Goal: Transaction & Acquisition: Purchase product/service

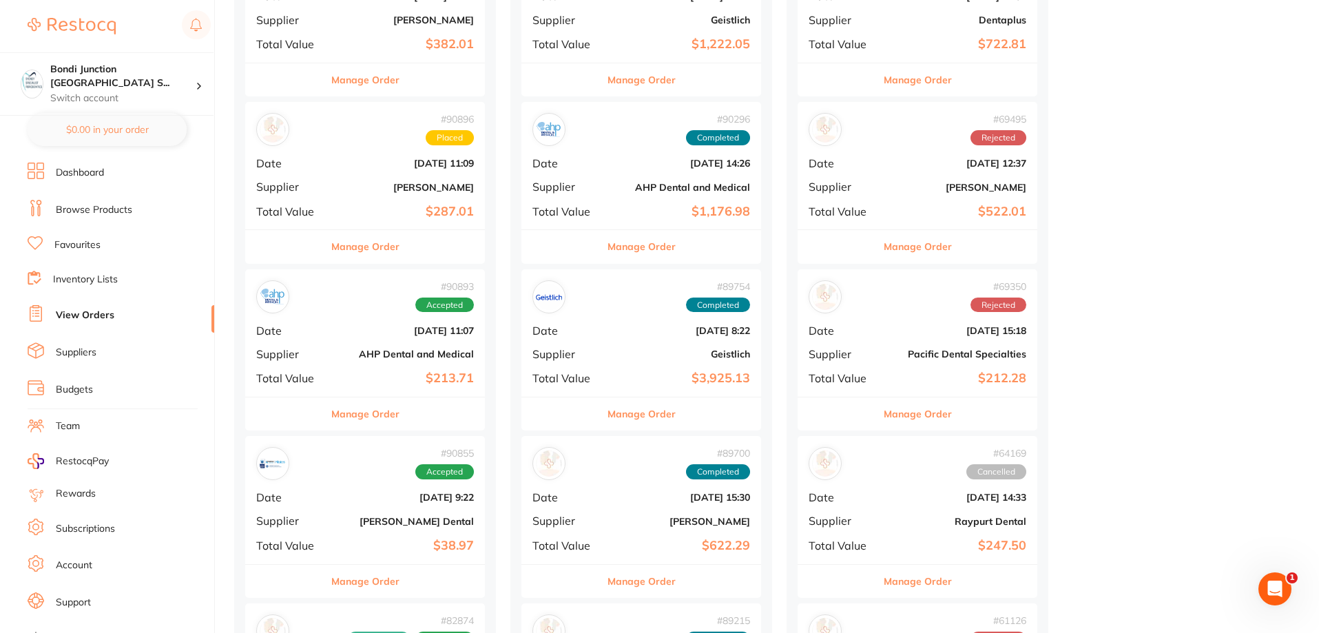
scroll to position [344, 0]
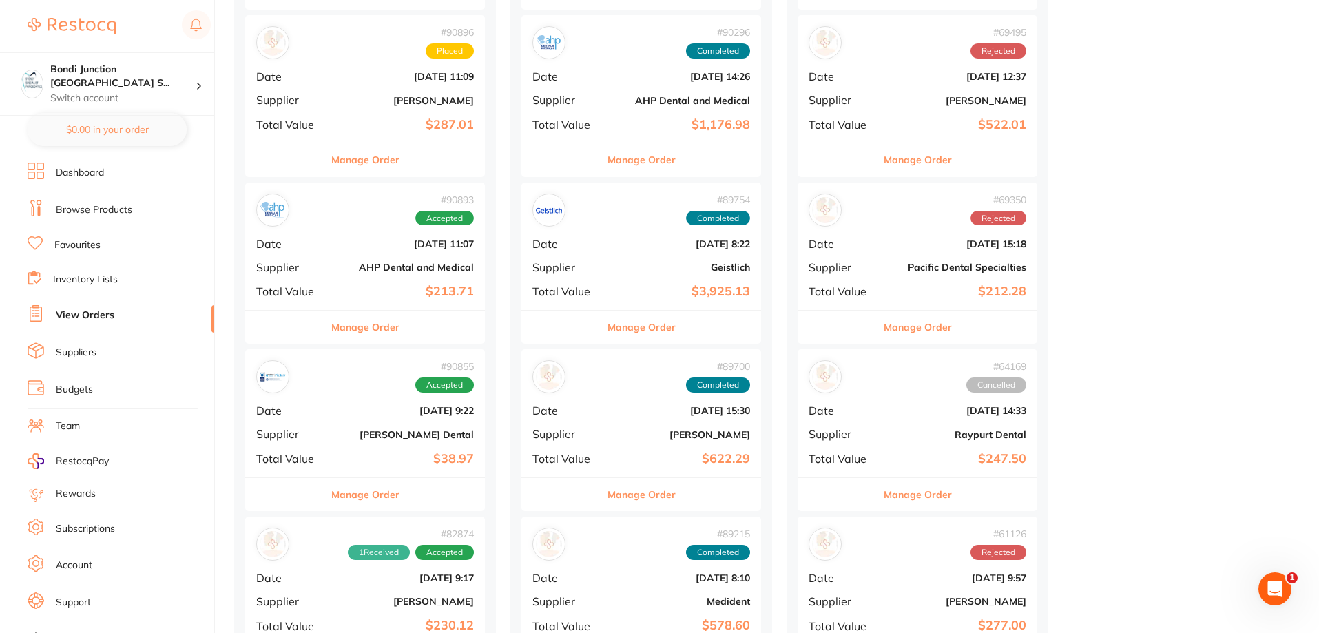
click at [354, 423] on div "# 90855 Accepted Date [DATE] 9:22 Supplier [PERSON_NAME] Dental Total Value $38…" at bounding box center [365, 412] width 240 height 127
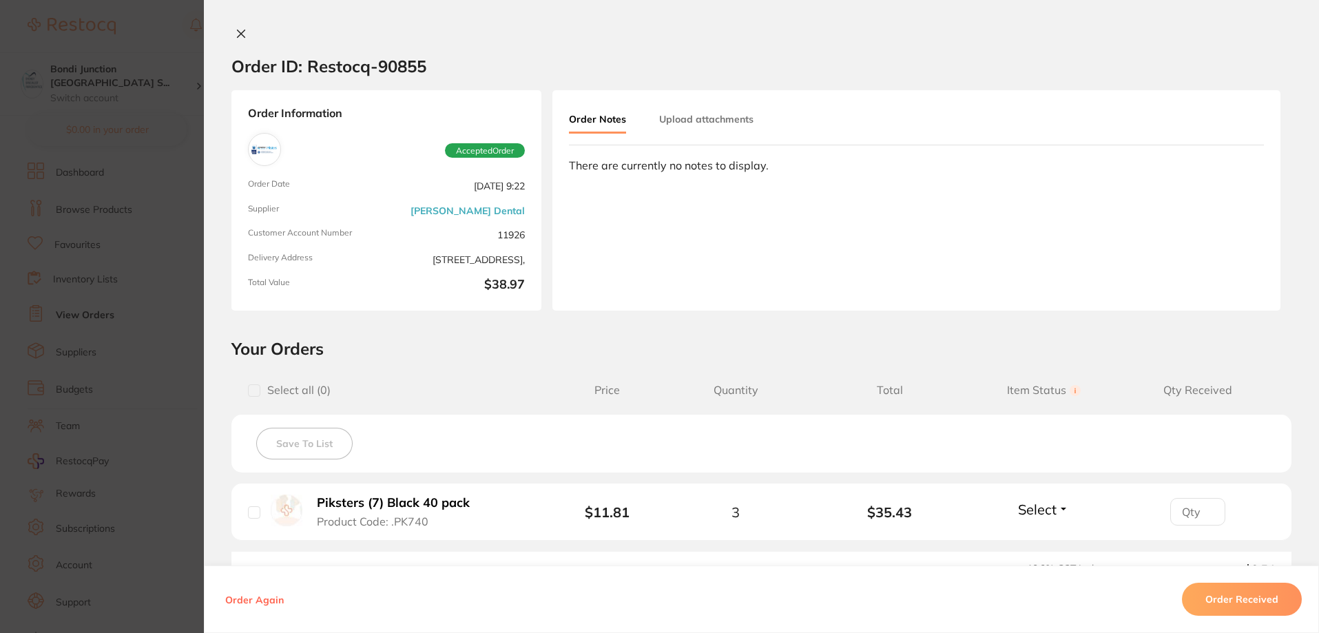
click at [177, 470] on section "Order ID: Restocq- 90855 Order Information Accepted Order Order Date [DATE] 9:2…" at bounding box center [659, 316] width 1319 height 633
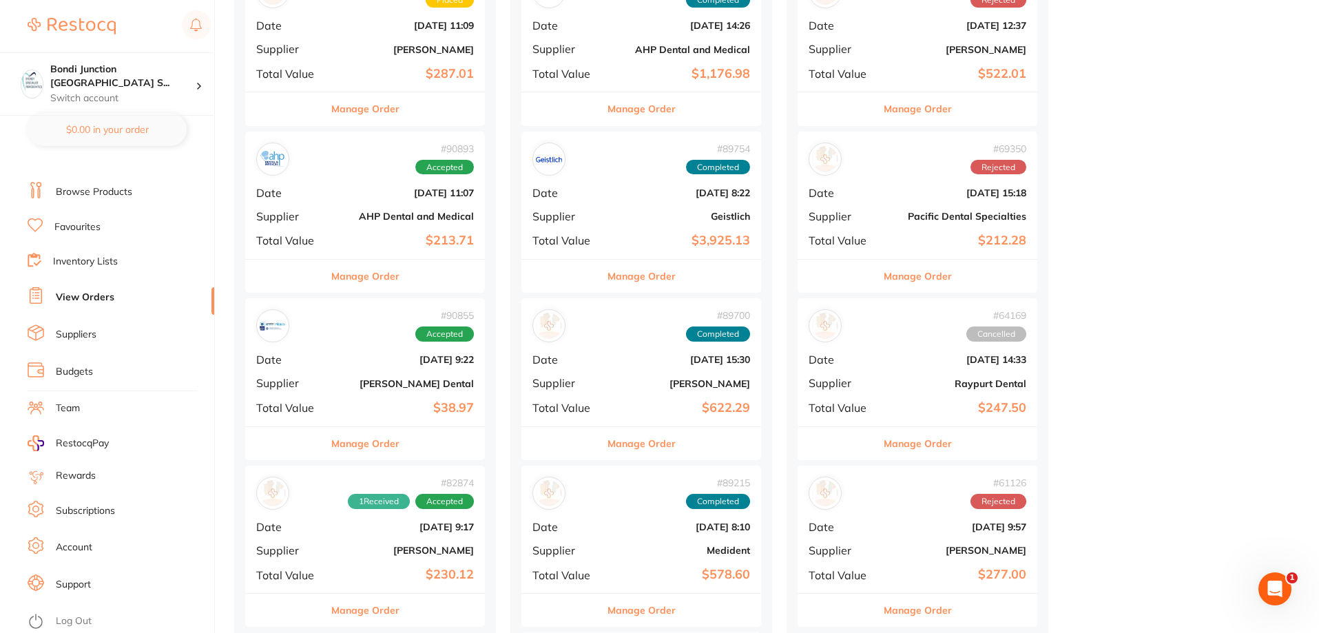
scroll to position [482, 0]
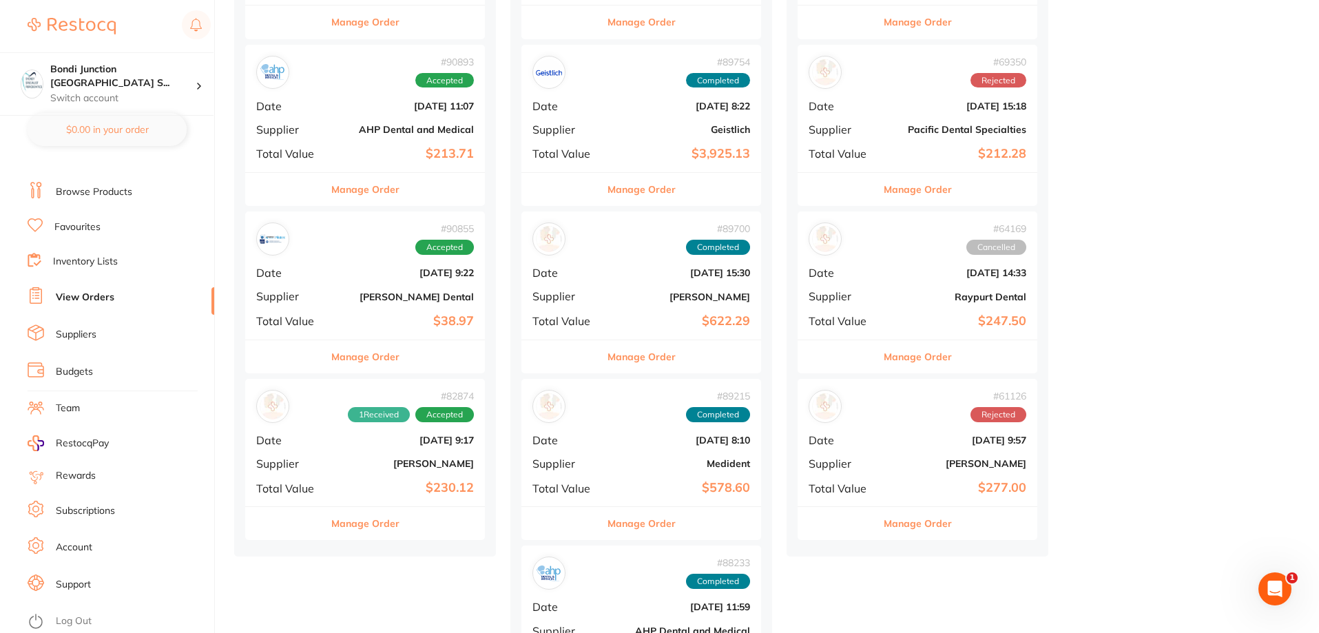
click at [365, 476] on div "# 82874 1 Received Accepted Date [DATE] 9:17 Supplier [PERSON_NAME] Total Value…" at bounding box center [365, 442] width 240 height 127
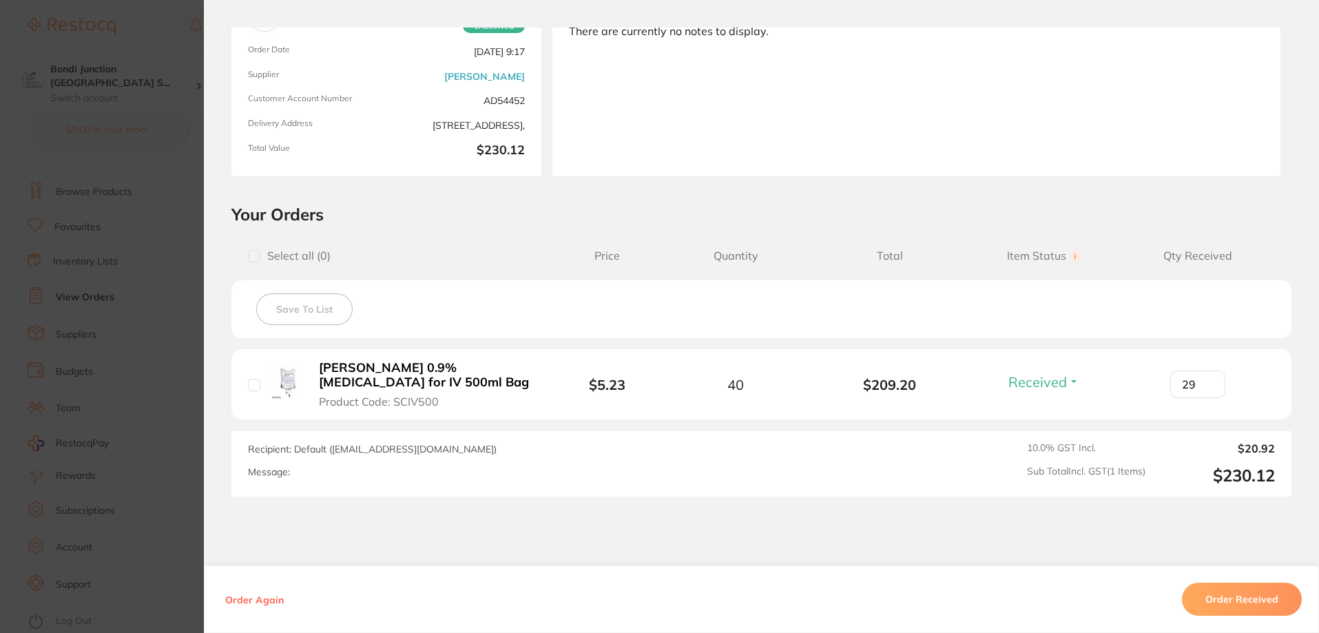
scroll to position [138, 0]
click at [170, 416] on section "Order ID: Restocq- 82874 Order Information 1 Received Accepted Order Order Date…" at bounding box center [659, 316] width 1319 height 633
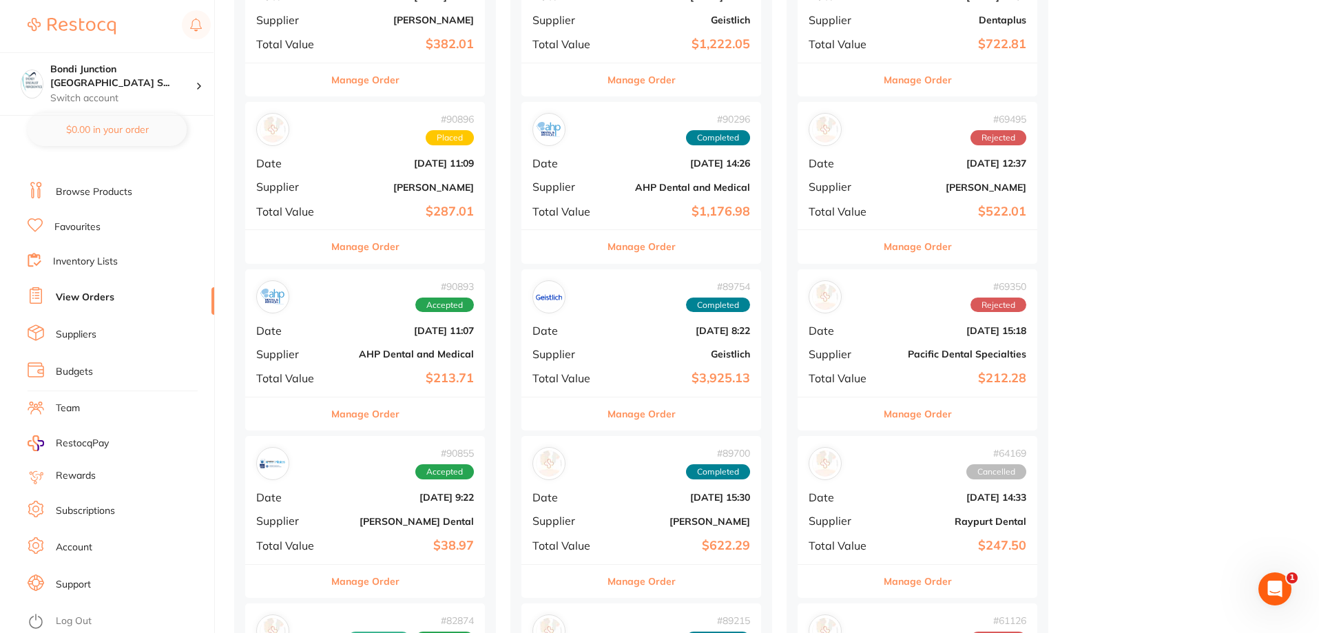
scroll to position [207, 0]
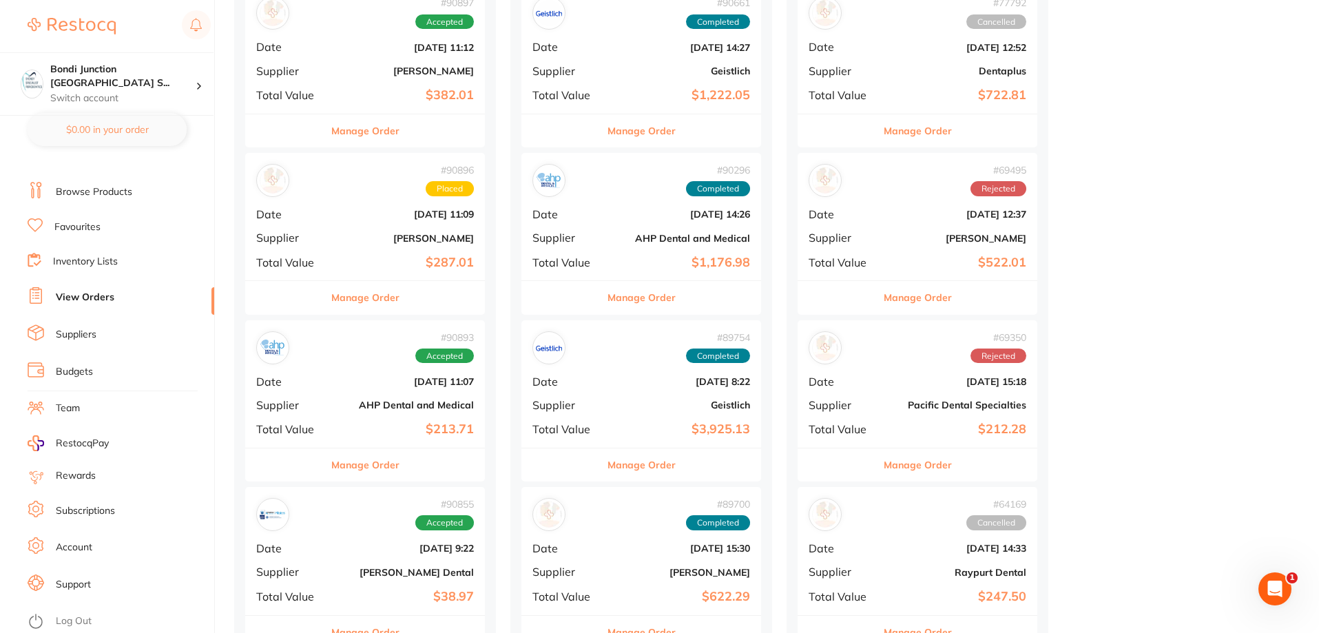
click at [94, 185] on link "Browse Products" at bounding box center [94, 192] width 76 height 14
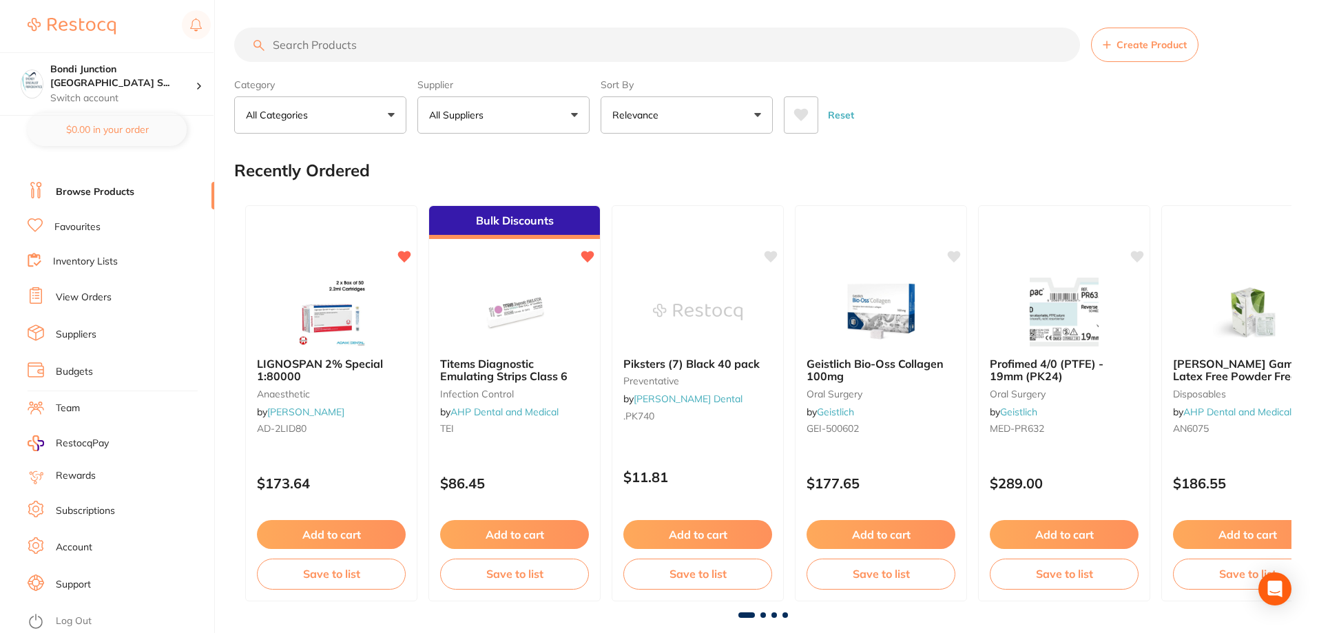
drag, startPoint x: 324, startPoint y: 45, endPoint x: 323, endPoint y: 54, distance: 9.0
click at [324, 51] on input "search" at bounding box center [657, 45] width 846 height 34
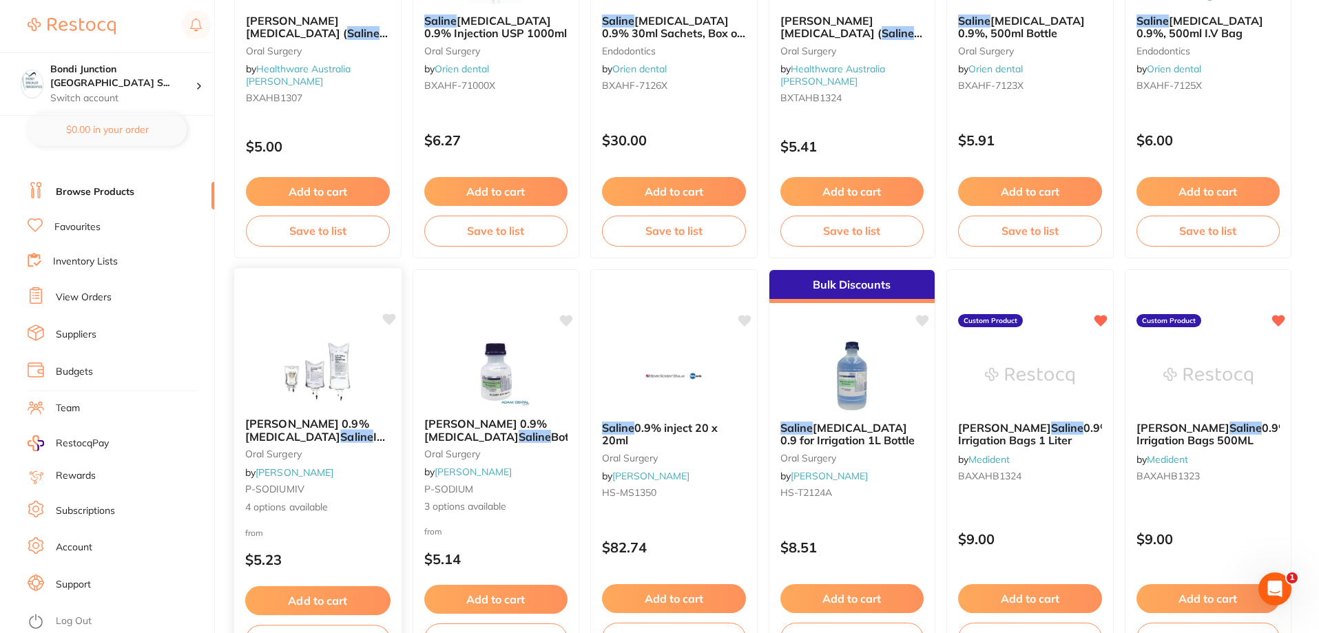
scroll to position [826, 0]
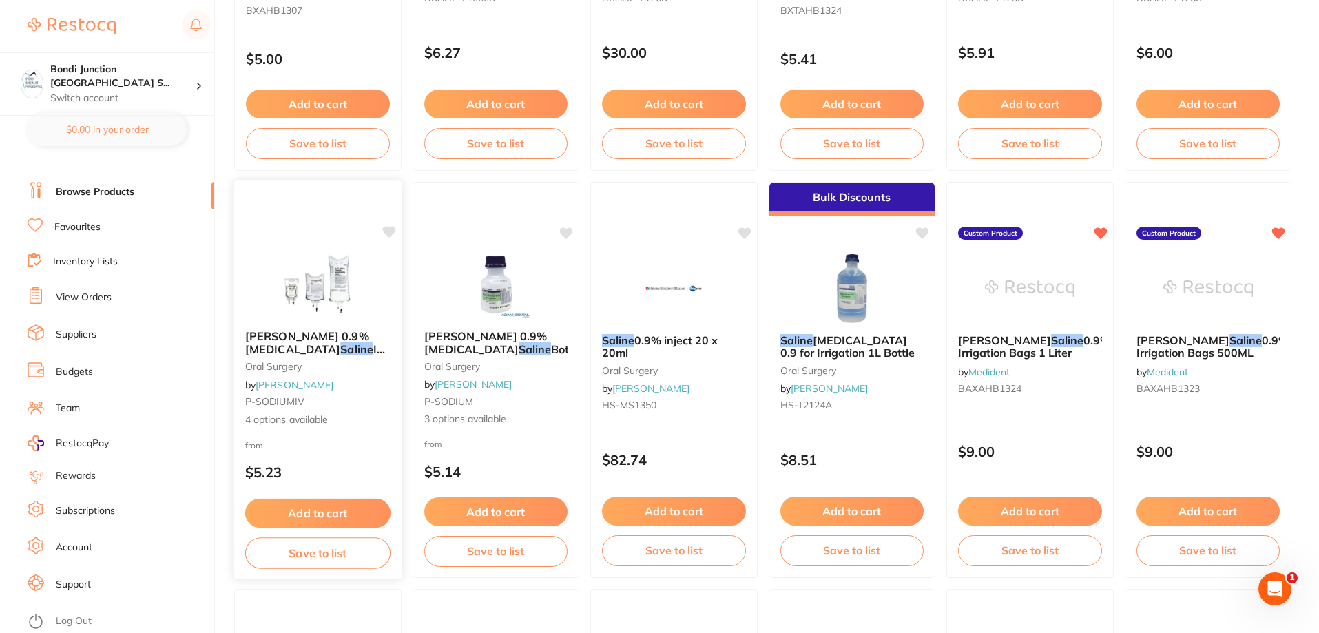
type input "saline"
click at [274, 342] on span "[PERSON_NAME] 0.9% [MEDICAL_DATA]" at bounding box center [307, 342] width 124 height 27
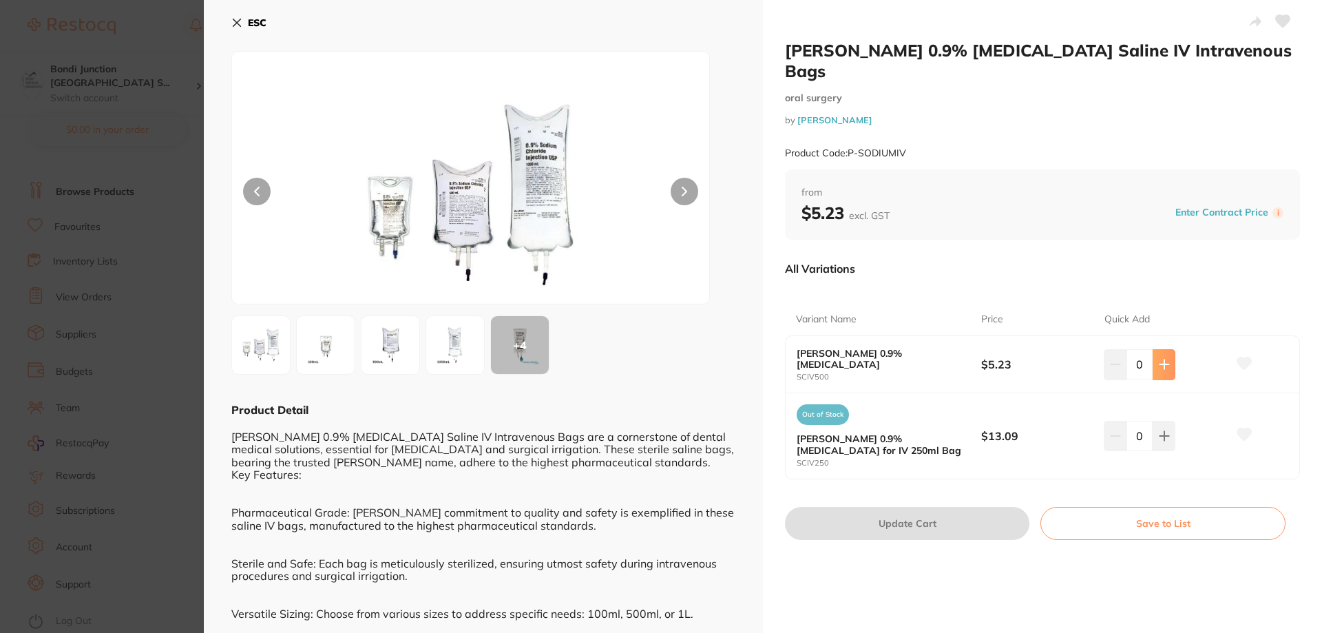
click at [1168, 353] on button at bounding box center [1164, 364] width 23 height 30
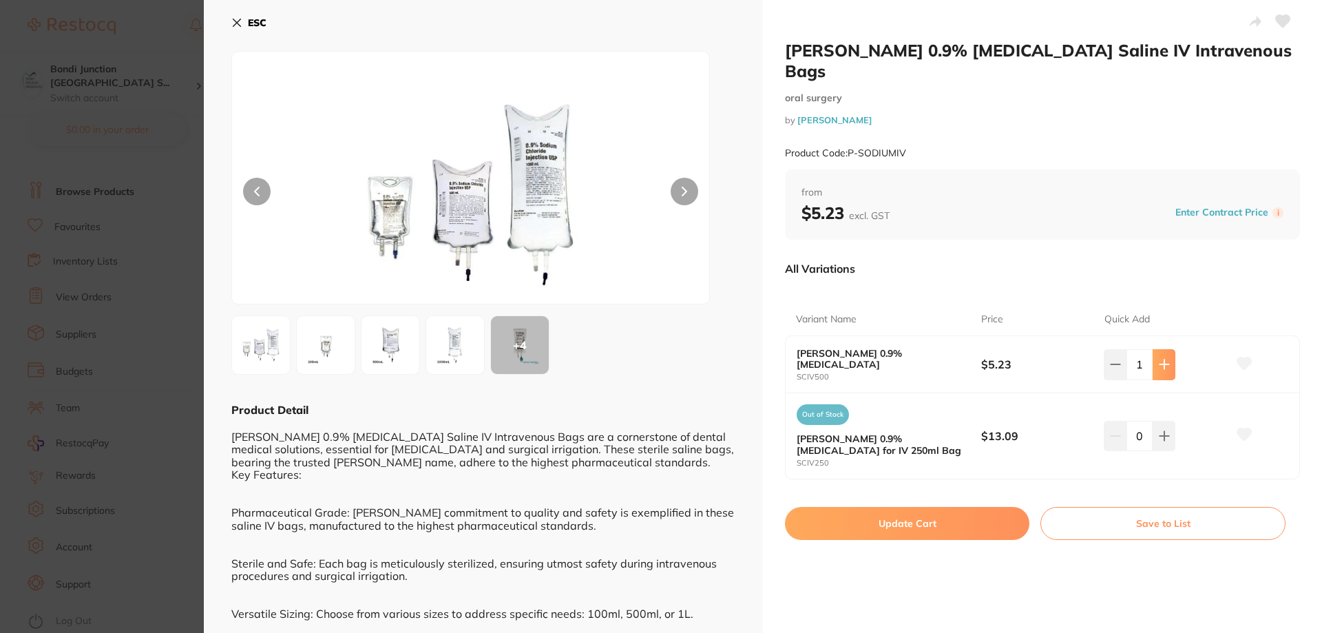
click at [1166, 353] on button at bounding box center [1164, 364] width 23 height 30
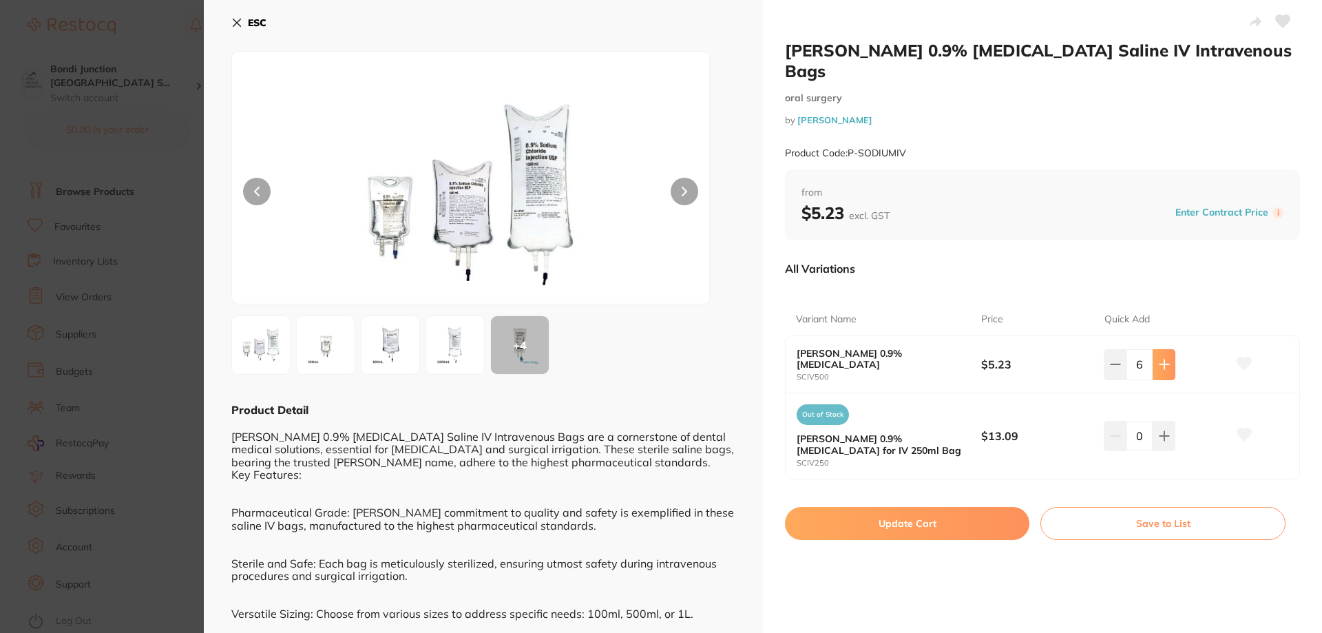
click at [1166, 353] on button at bounding box center [1164, 364] width 23 height 30
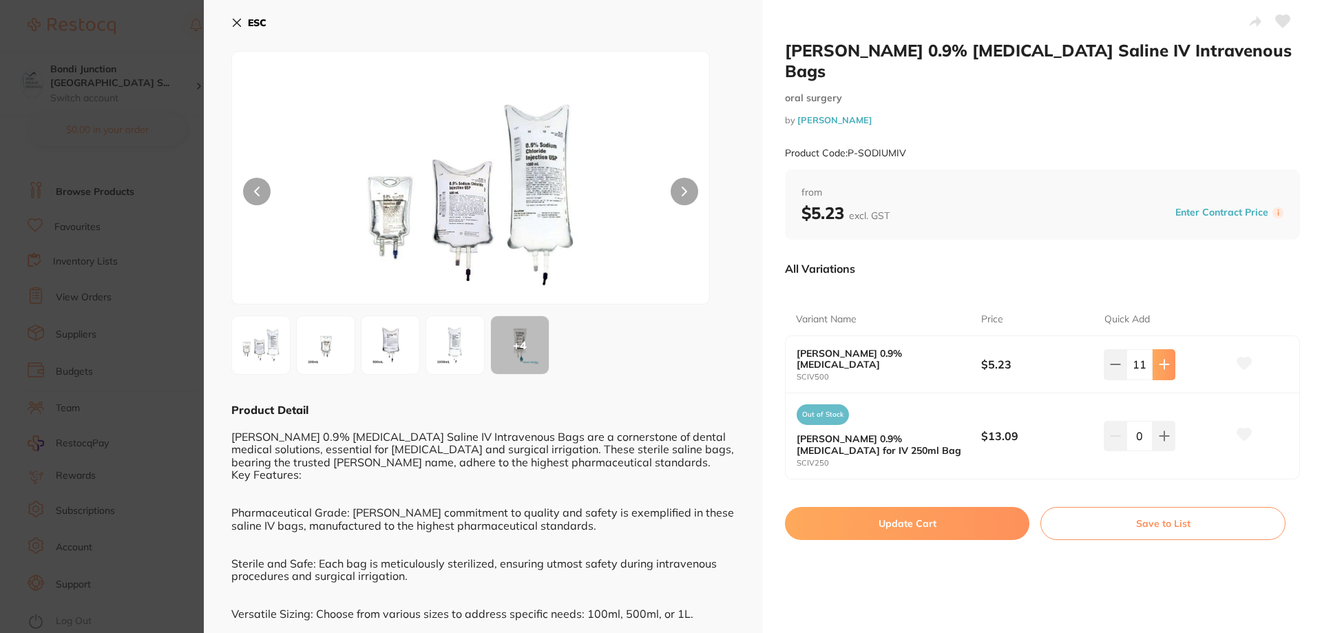
click at [1166, 353] on button at bounding box center [1164, 364] width 23 height 30
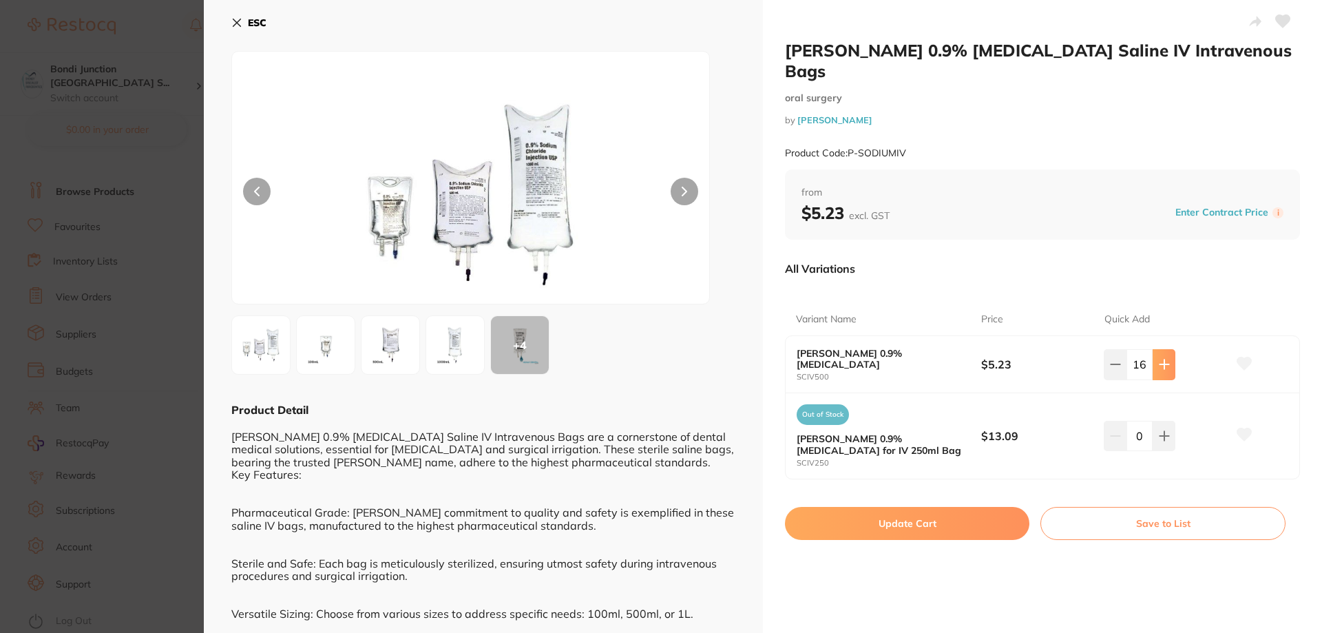
click at [1166, 353] on button at bounding box center [1164, 364] width 23 height 30
click at [1165, 355] on button at bounding box center [1164, 364] width 23 height 30
type input "20"
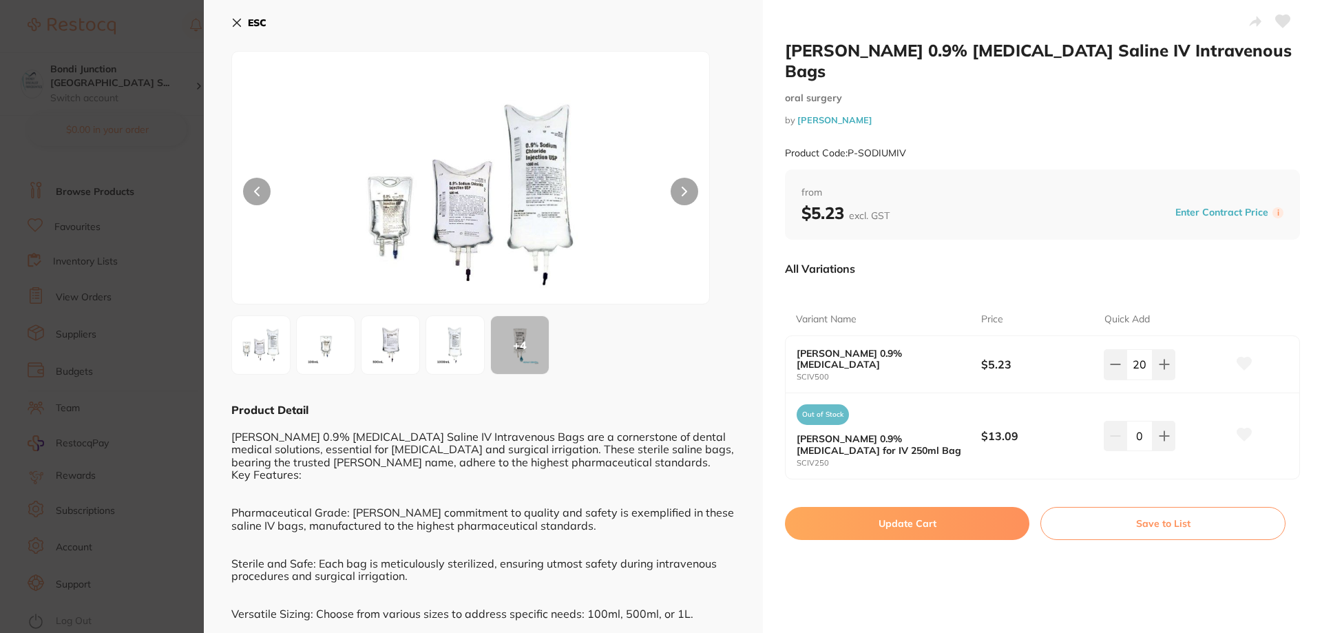
click at [106, 208] on section "[PERSON_NAME] 0.9% [MEDICAL_DATA] Saline IV Intravenous Bags [MEDICAL_DATA] by …" at bounding box center [661, 316] width 1322 height 633
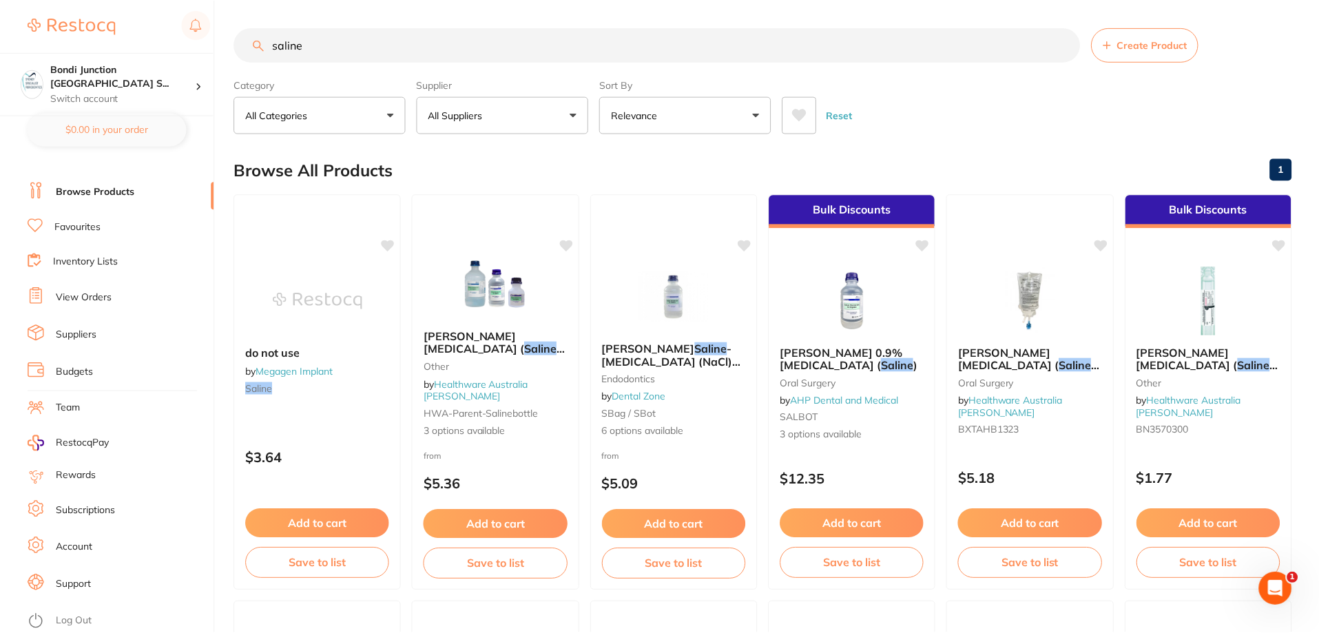
scroll to position [826, 0]
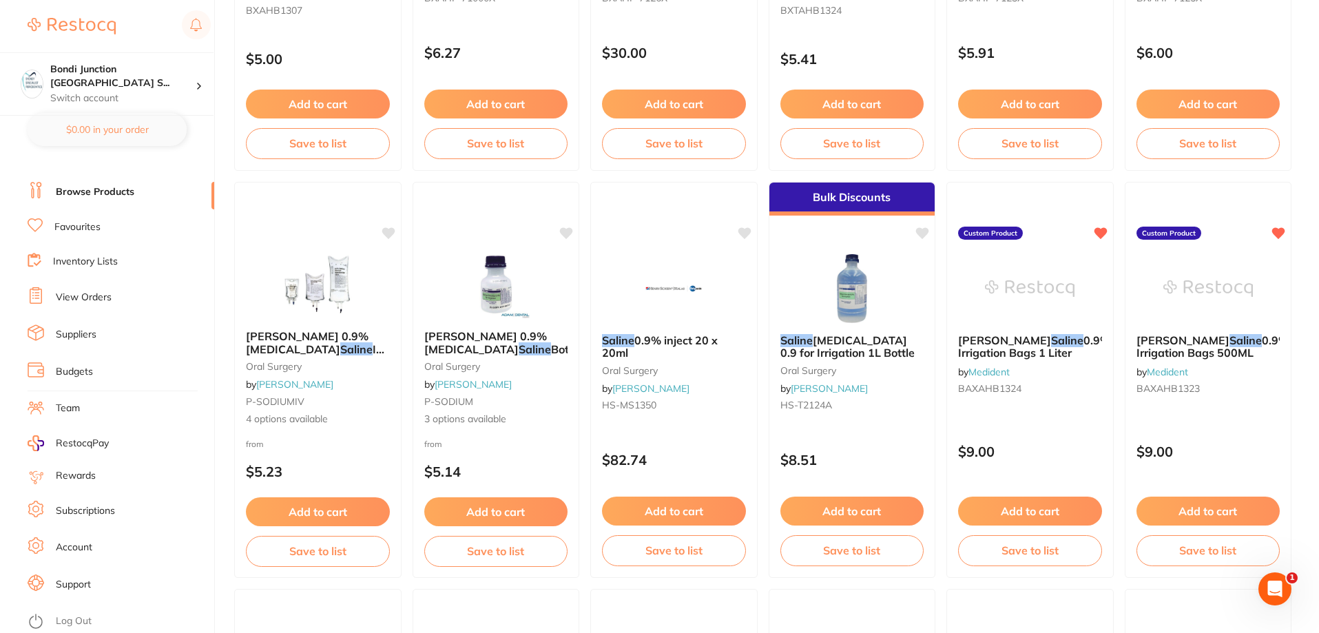
click at [94, 294] on link "View Orders" at bounding box center [84, 298] width 56 height 14
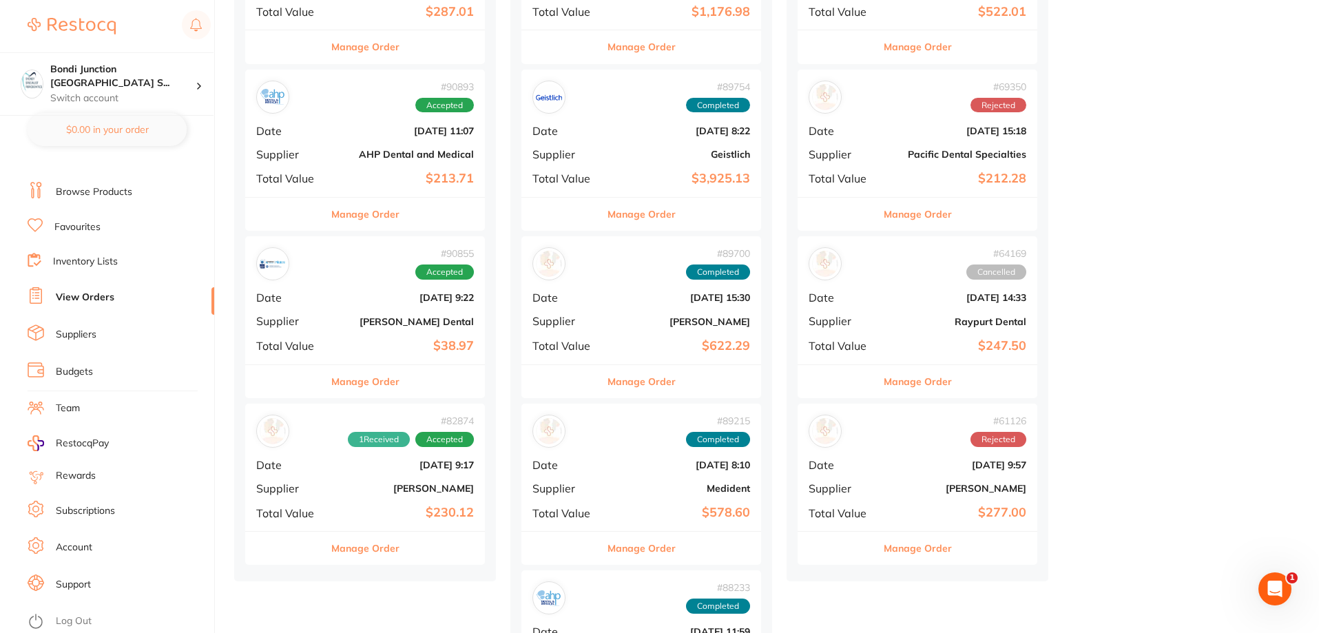
scroll to position [482, 0]
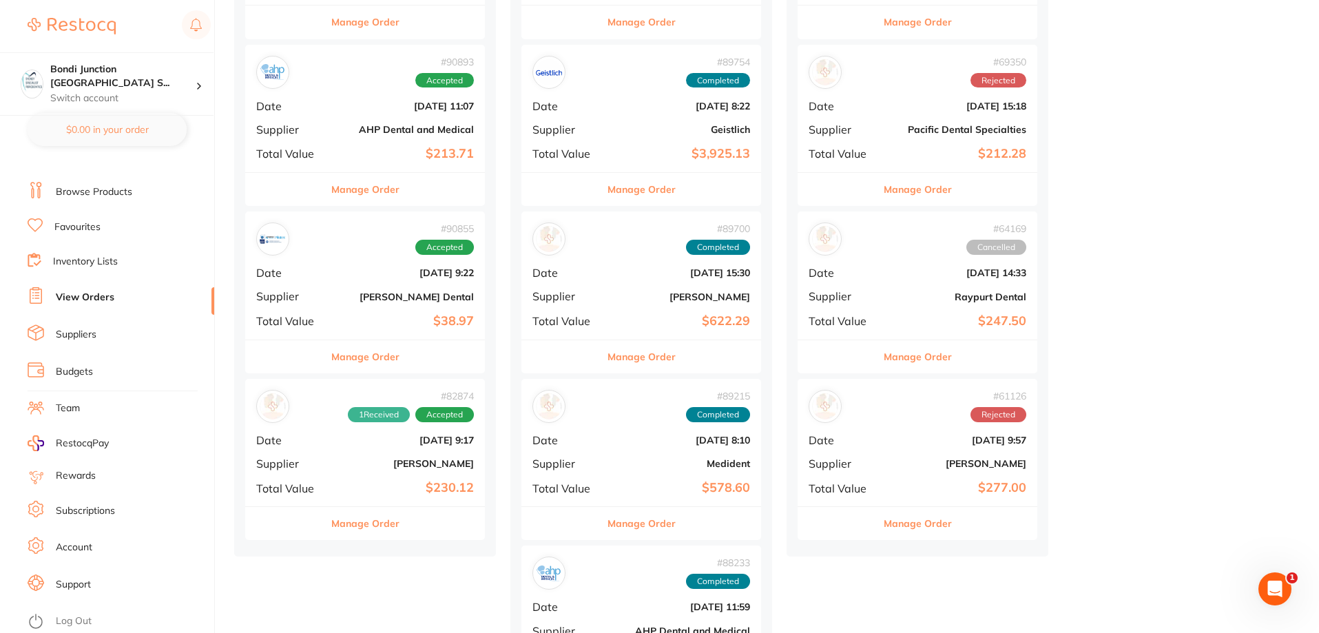
click at [320, 415] on div "# 82874 1 Received Accepted" at bounding box center [365, 406] width 218 height 33
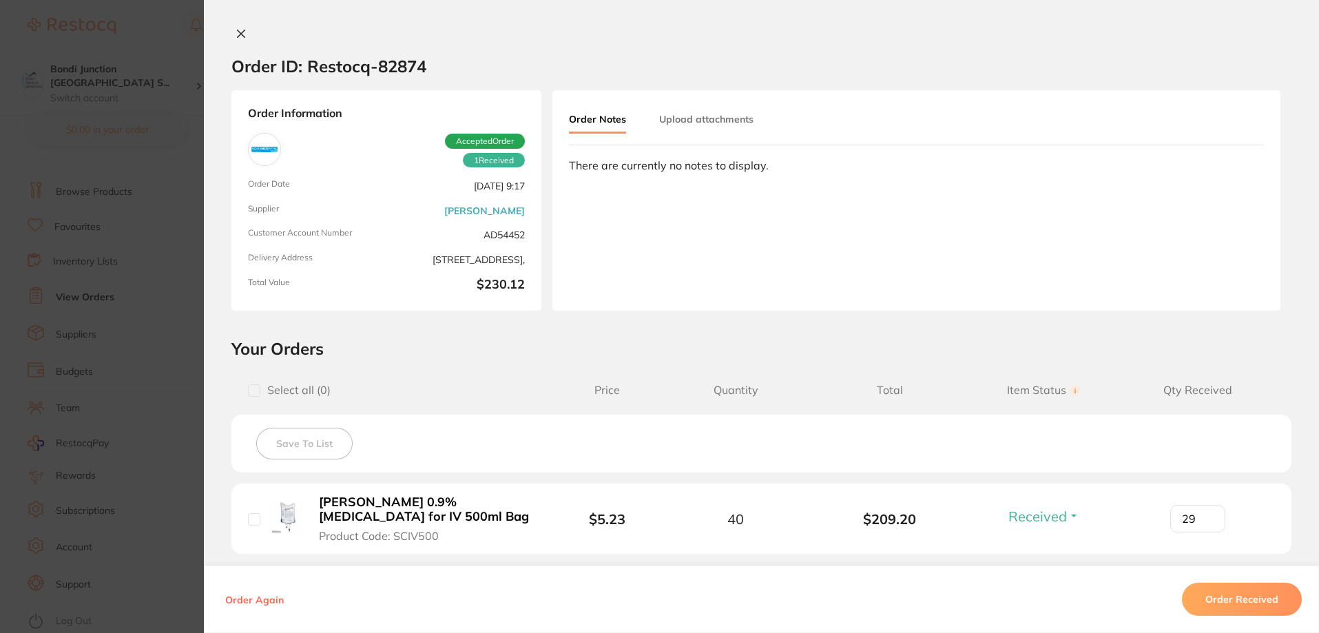
scroll to position [757, 0]
click at [151, 405] on section "Order ID: Restocq- 82874 Order Information 1 Received Accepted Order Order Date…" at bounding box center [659, 316] width 1319 height 633
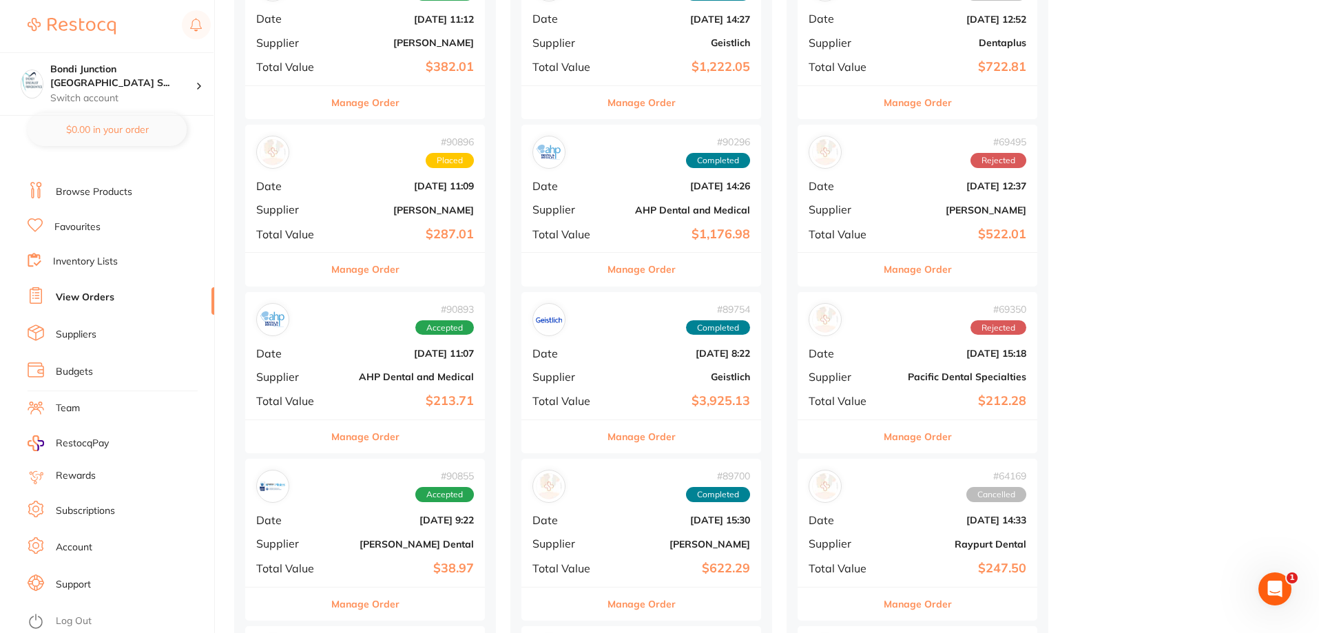
scroll to position [69, 0]
